Goal: Task Accomplishment & Management: Use online tool/utility

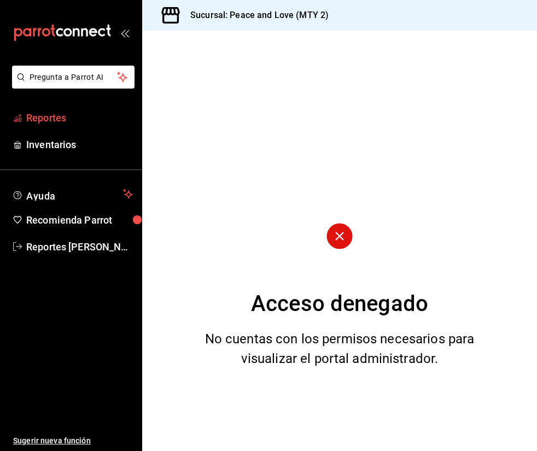
click at [74, 124] on span "Reportes" at bounding box center [79, 117] width 107 height 15
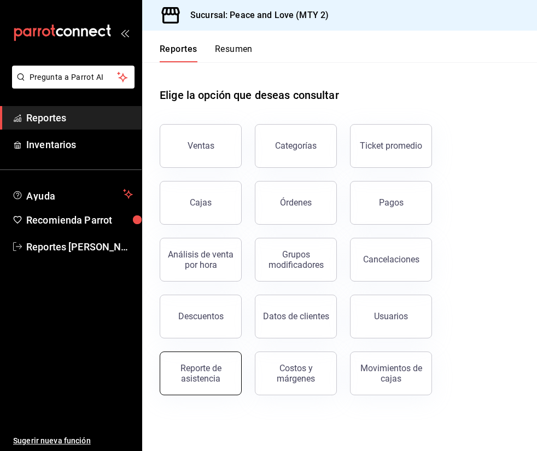
click at [205, 378] on div "Reporte de asistencia" at bounding box center [201, 373] width 68 height 21
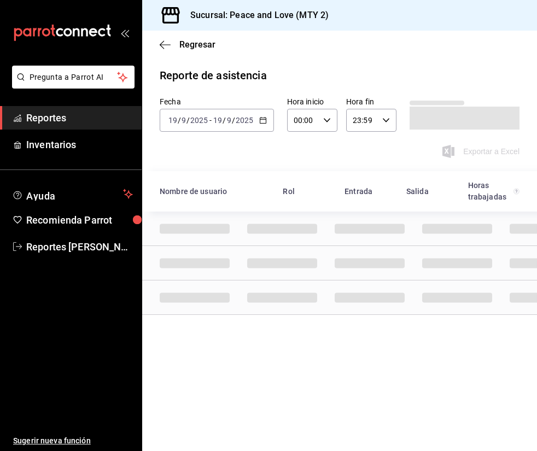
click at [220, 125] on div "[DATE] [DATE] - [DATE] [DATE]" at bounding box center [217, 120] width 114 height 23
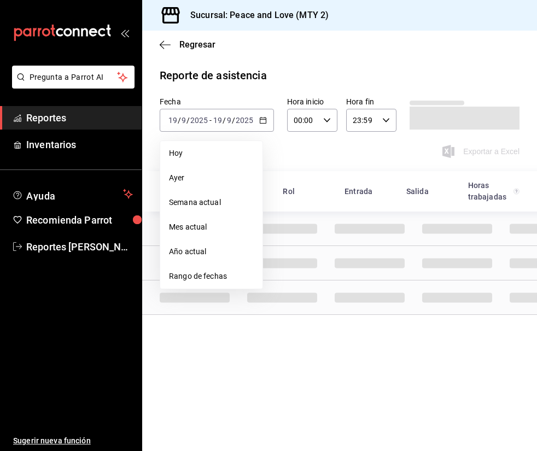
click at [189, 179] on span "Ayer" at bounding box center [211, 177] width 85 height 11
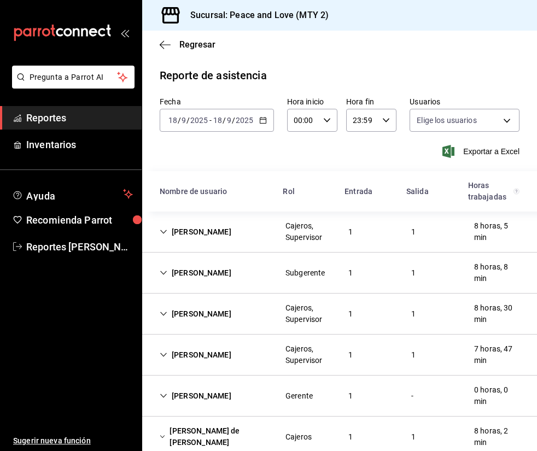
type input "df716115-a66c-409e-928d-ee082c8a1897,7ad74d14-eb0f-4077-9c12-ec4012b952b2,6a0dd…"
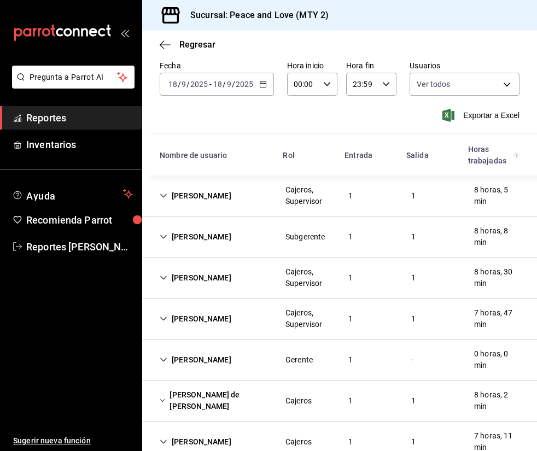
scroll to position [10, 0]
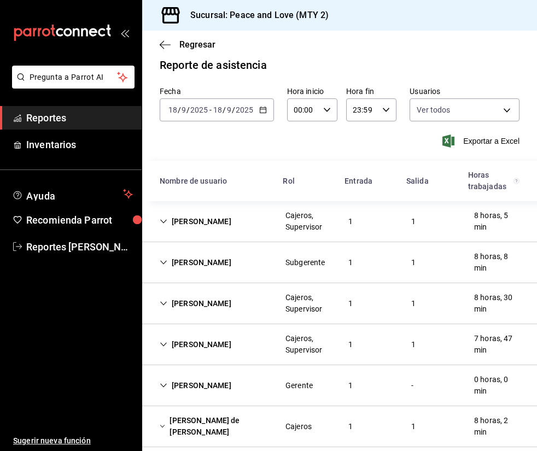
click at [226, 111] on input "9" at bounding box center [228, 109] width 5 height 9
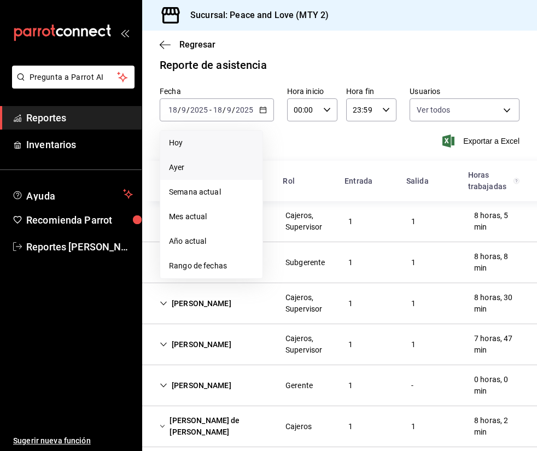
click at [215, 151] on li "Hoy" at bounding box center [211, 143] width 102 height 25
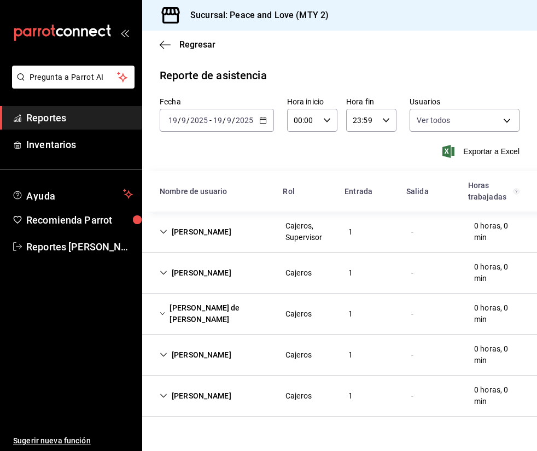
click at [164, 234] on icon "Cell" at bounding box center [164, 232] width 8 height 8
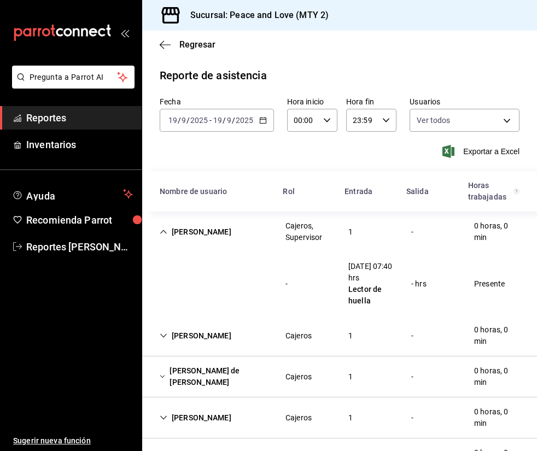
click at [164, 234] on icon "Cell" at bounding box center [164, 232] width 8 height 8
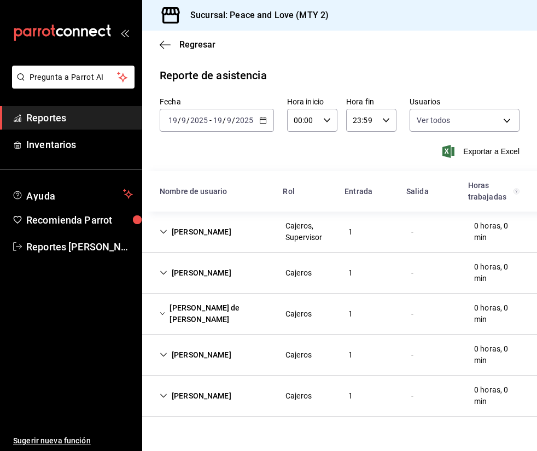
click at [165, 275] on icon "Cell" at bounding box center [164, 273] width 8 height 8
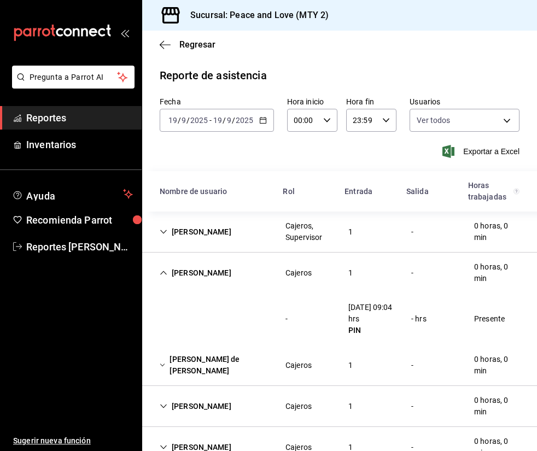
click at [165, 275] on icon "Cell" at bounding box center [164, 273] width 8 height 8
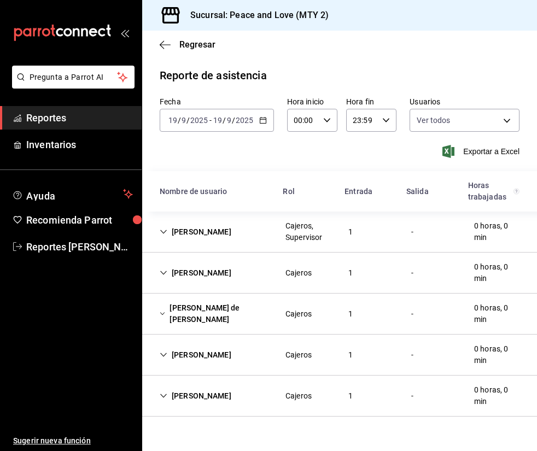
click at [160, 310] on icon "Cell" at bounding box center [162, 314] width 5 height 8
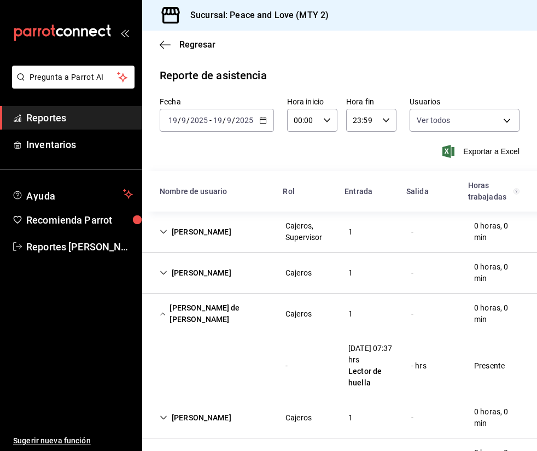
click at [160, 310] on icon "Cell" at bounding box center [162, 314] width 5 height 8
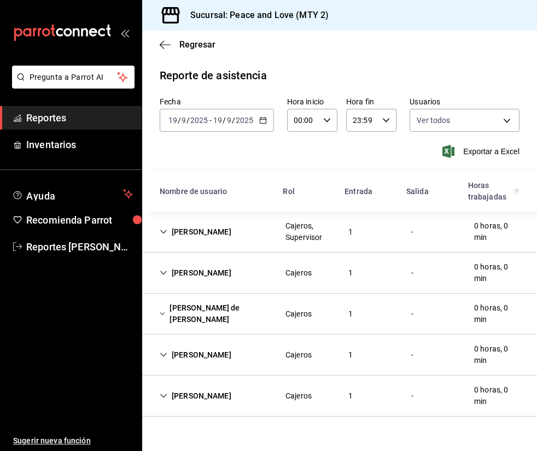
click at [161, 356] on icon "Cell" at bounding box center [164, 355] width 8 height 8
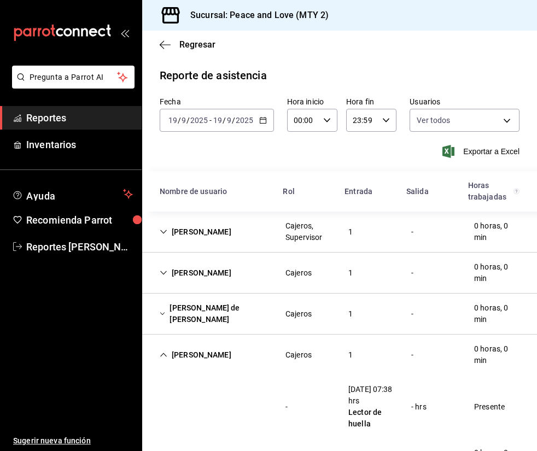
click at [163, 355] on icon "Cell" at bounding box center [164, 355] width 8 height 8
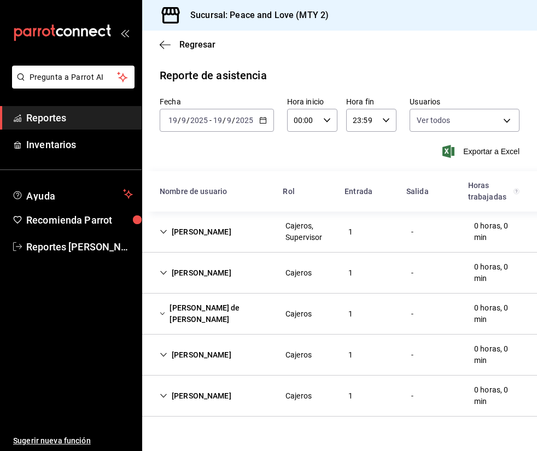
click at [165, 394] on icon "Cell" at bounding box center [164, 396] width 8 height 8
click at [168, 393] on div "[PERSON_NAME]" at bounding box center [195, 396] width 89 height 20
